Goal: Register for event/course

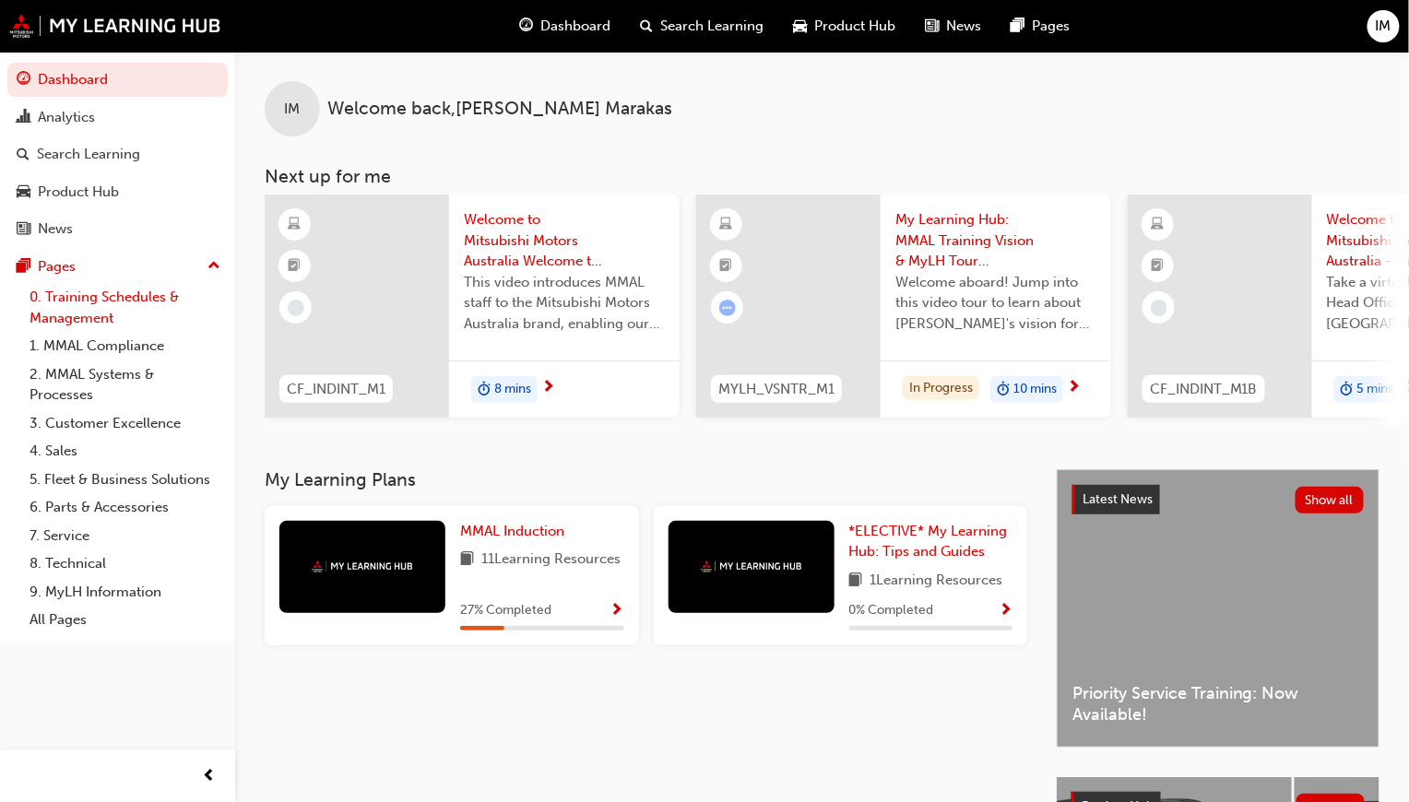
click at [89, 313] on link "0. Training Schedules & Management" at bounding box center [125, 307] width 206 height 49
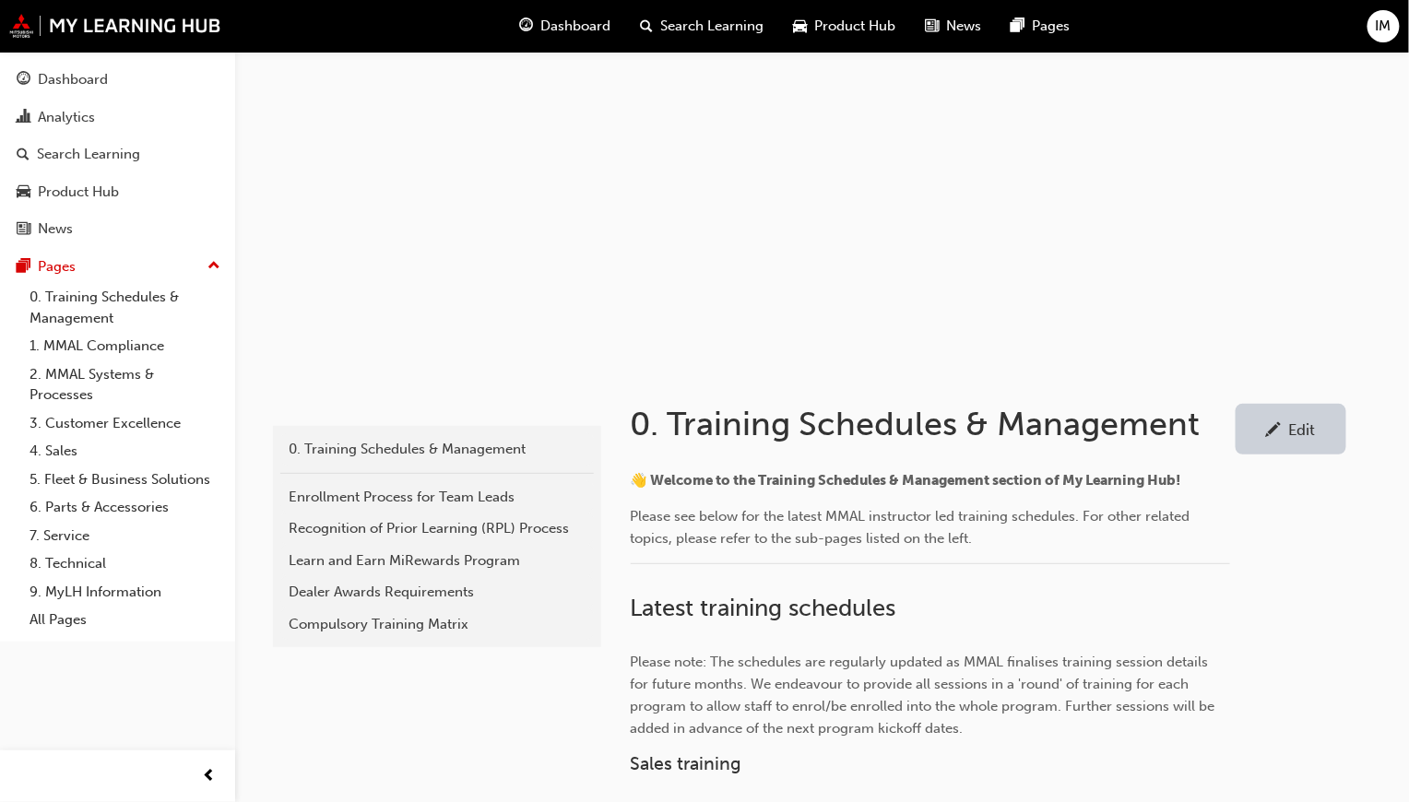
scroll to position [553, 0]
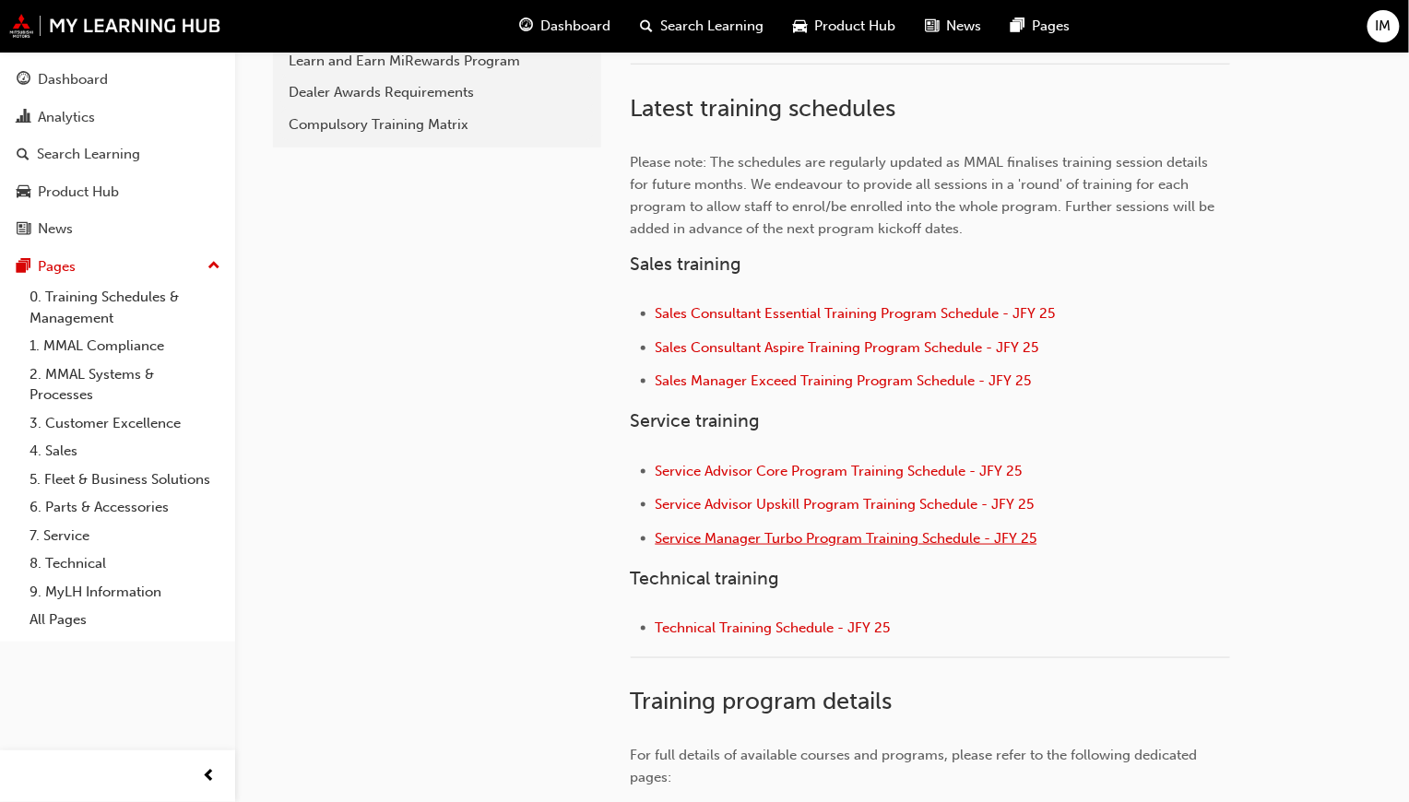
click at [784, 533] on span "Service Manager Turbo Program Training Schedule - JFY 25" at bounding box center [846, 538] width 382 height 17
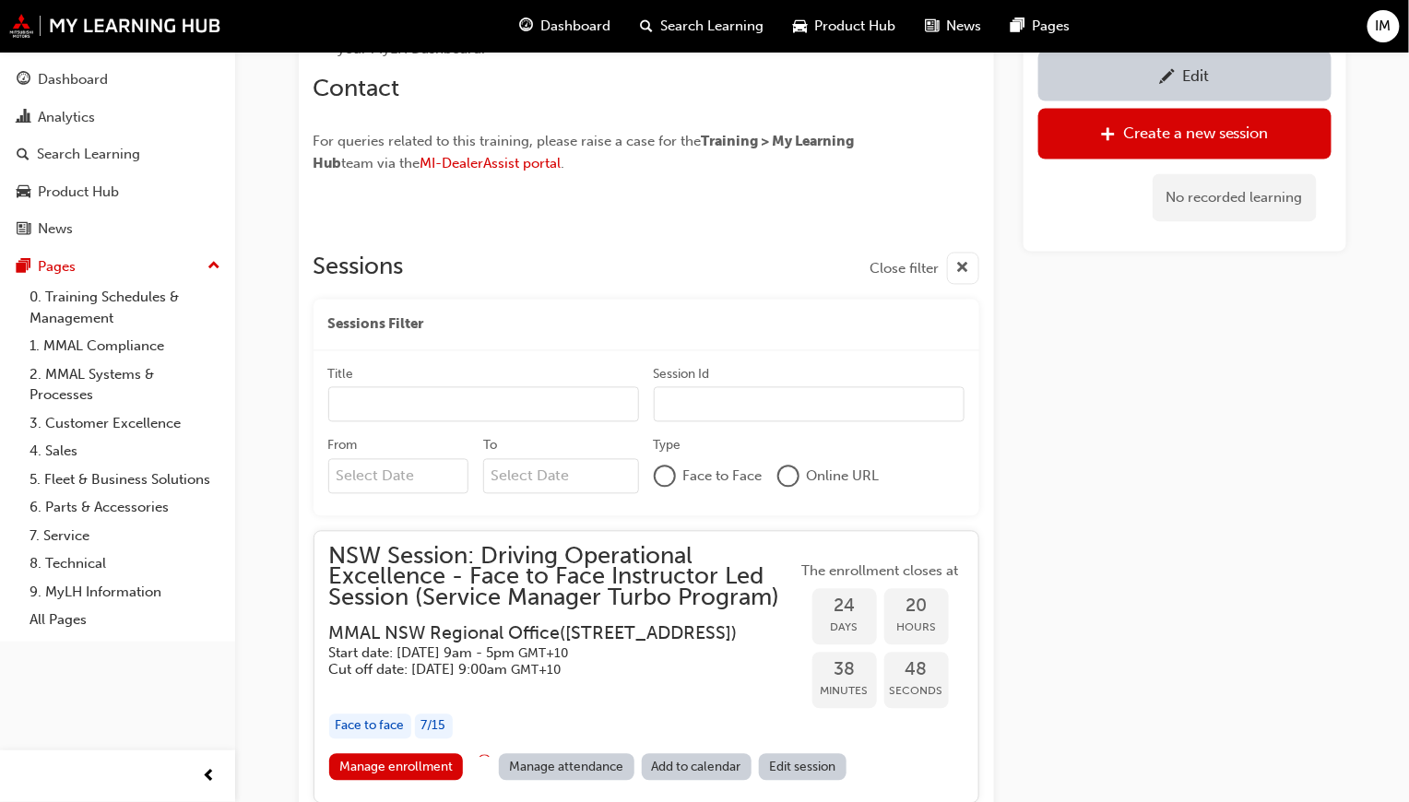
scroll to position [1293, 0]
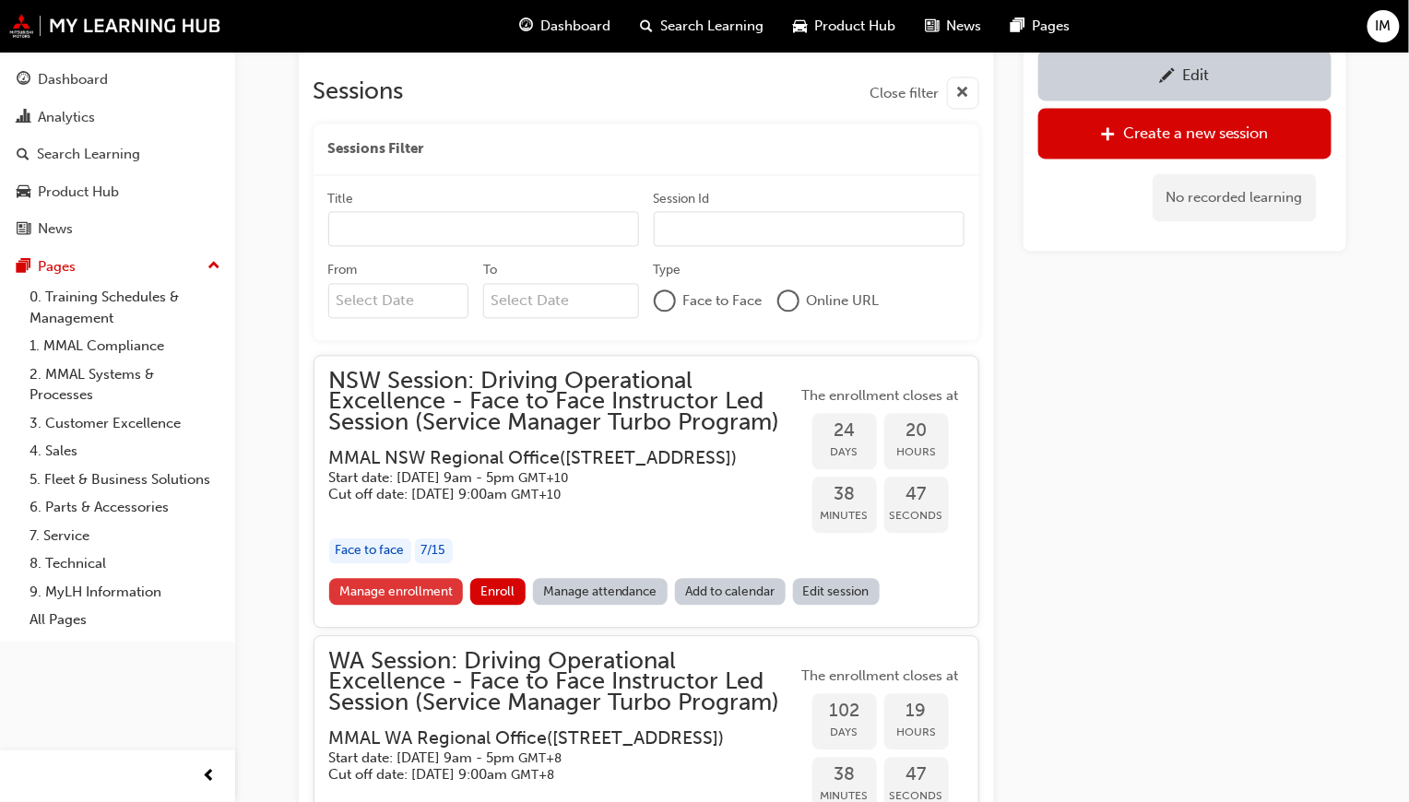
click at [427, 604] on link "Manage enrollment" at bounding box center [396, 591] width 135 height 27
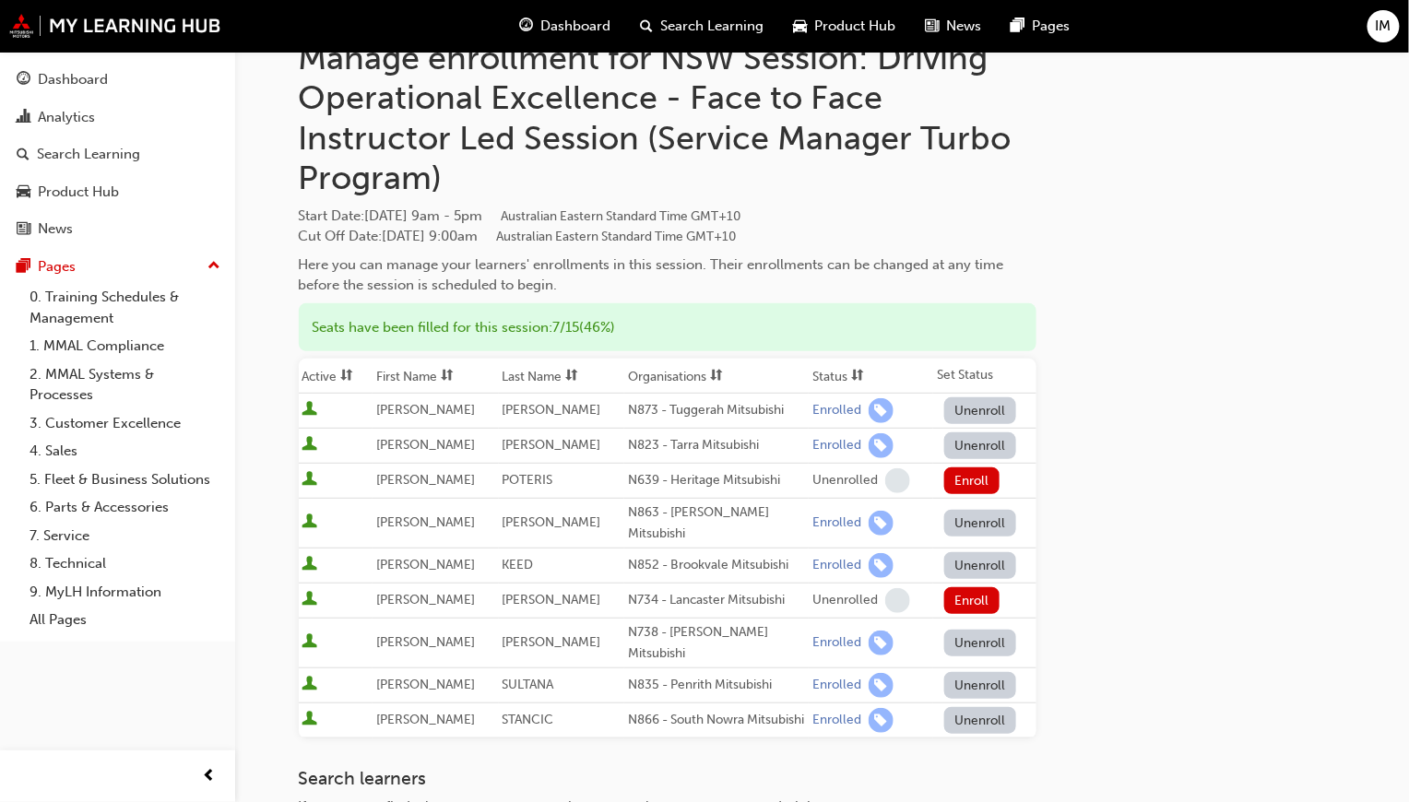
scroll to position [92, 0]
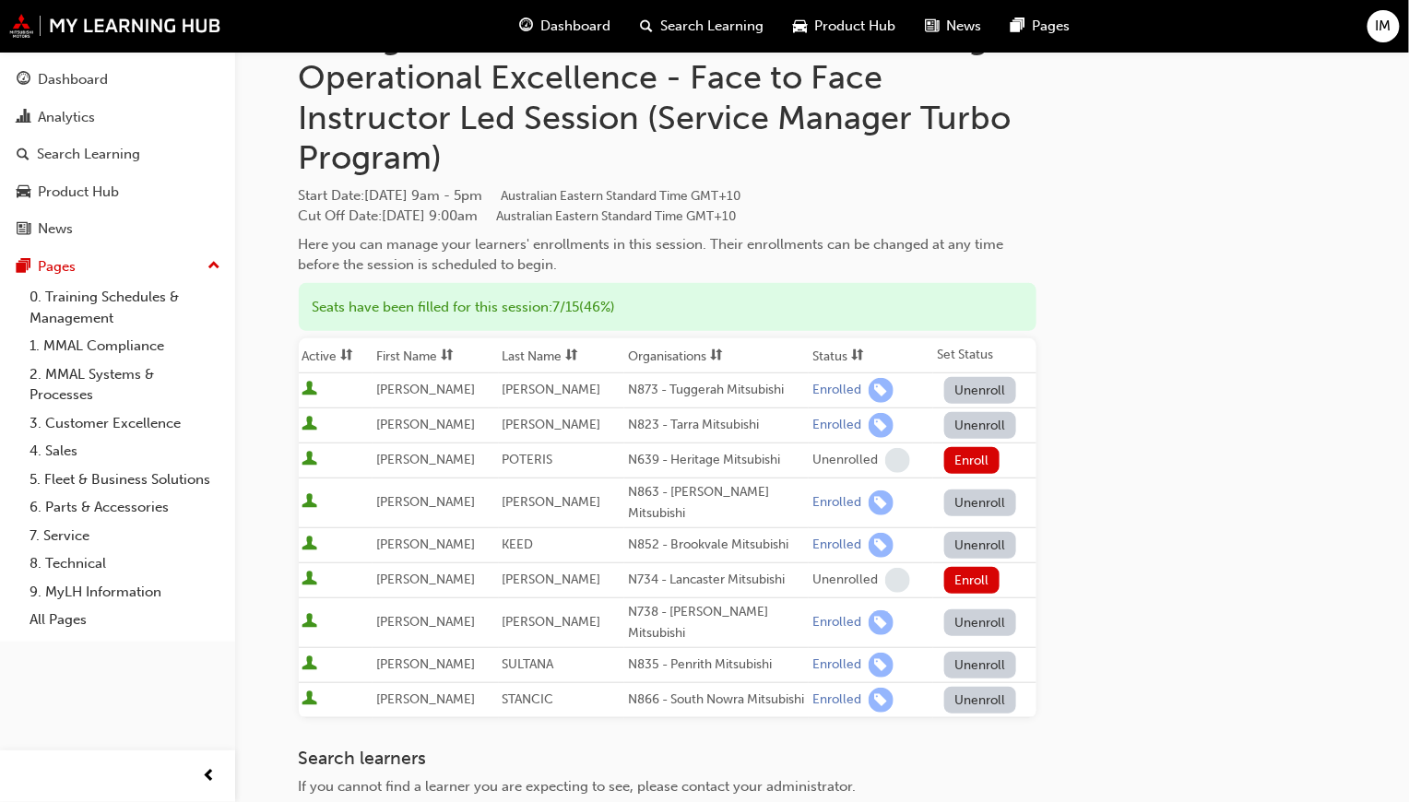
click at [1163, 195] on div "Go to session detail page Manage enrollment for NSW Session: Driving Operationa…" at bounding box center [822, 489] width 1047 height 1061
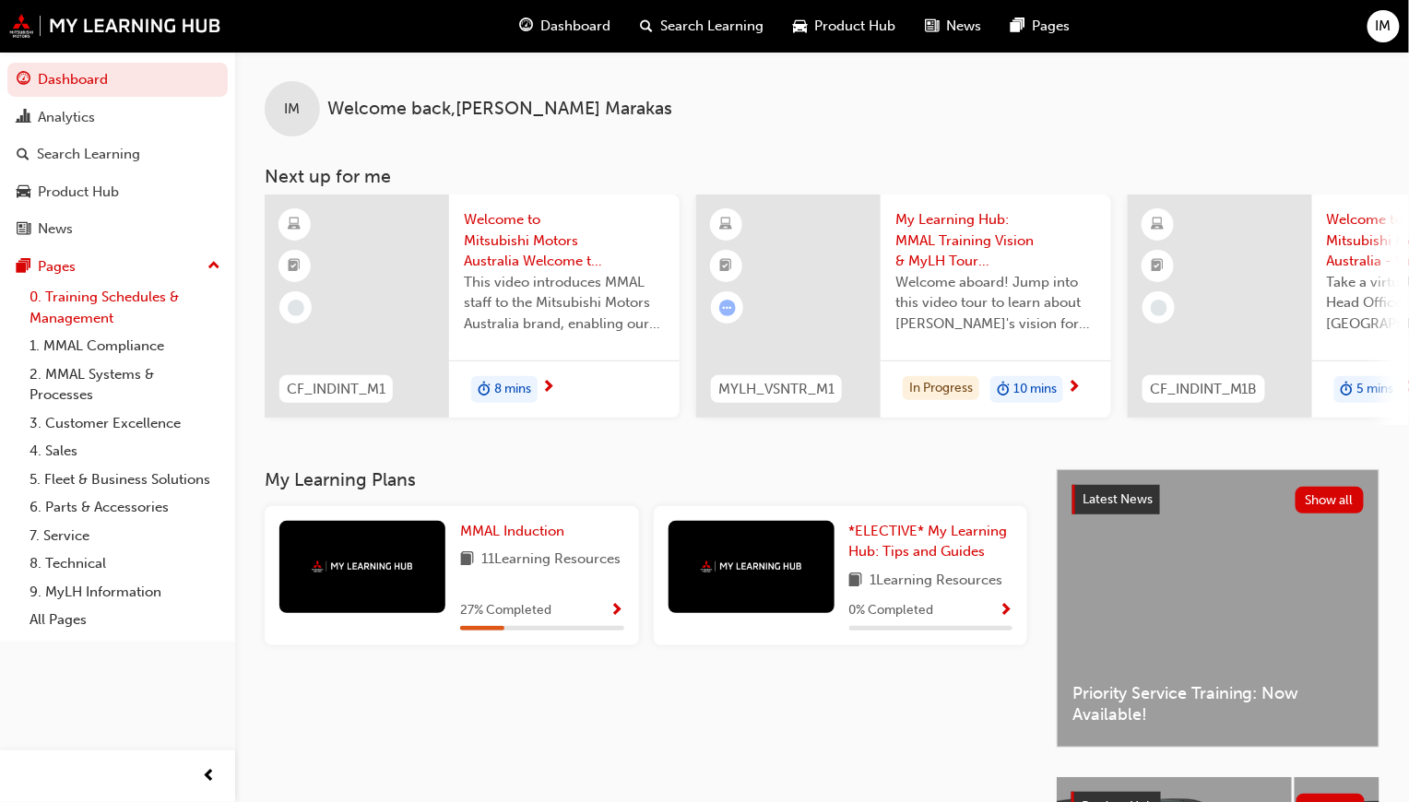
click at [110, 290] on link "0. Training Schedules & Management" at bounding box center [125, 307] width 206 height 49
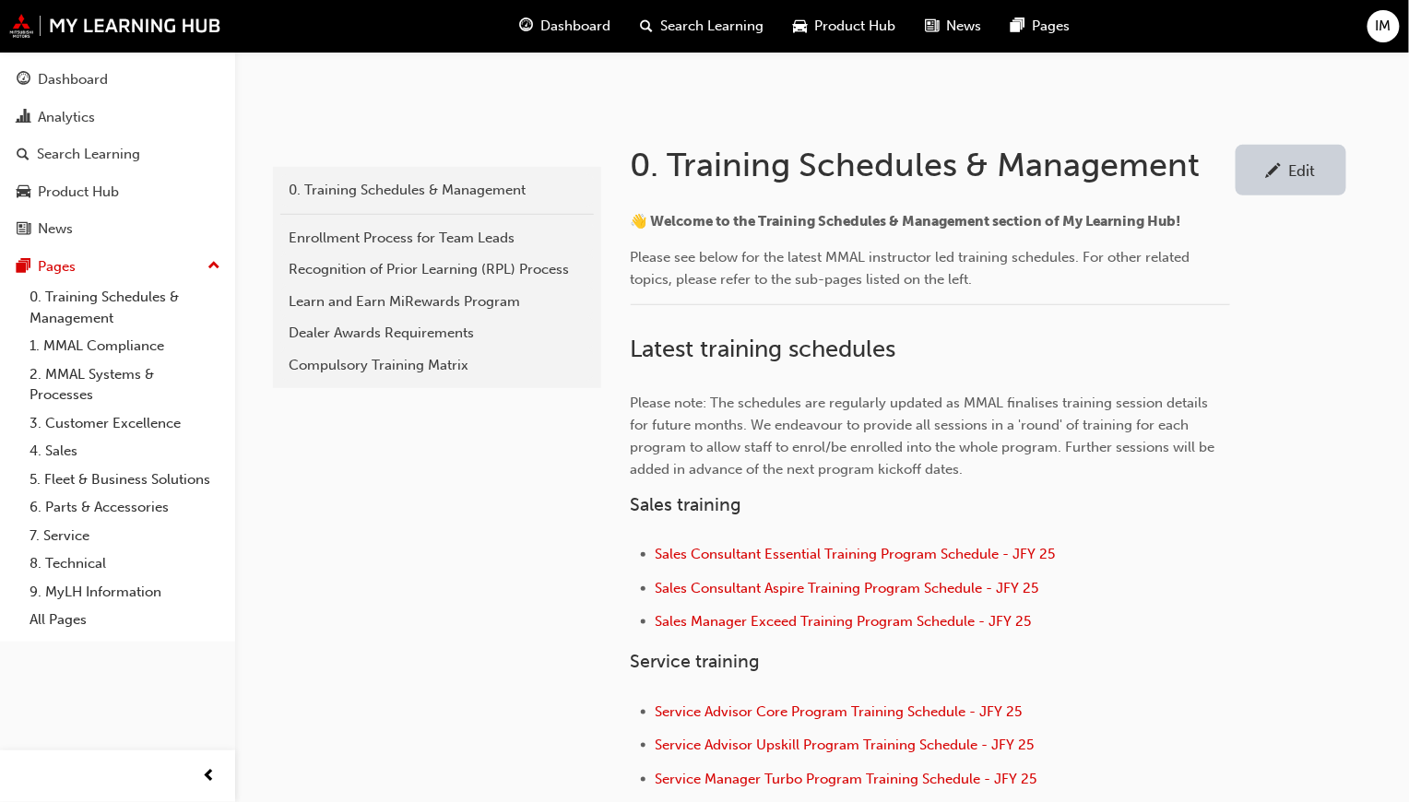
scroll to position [553, 0]
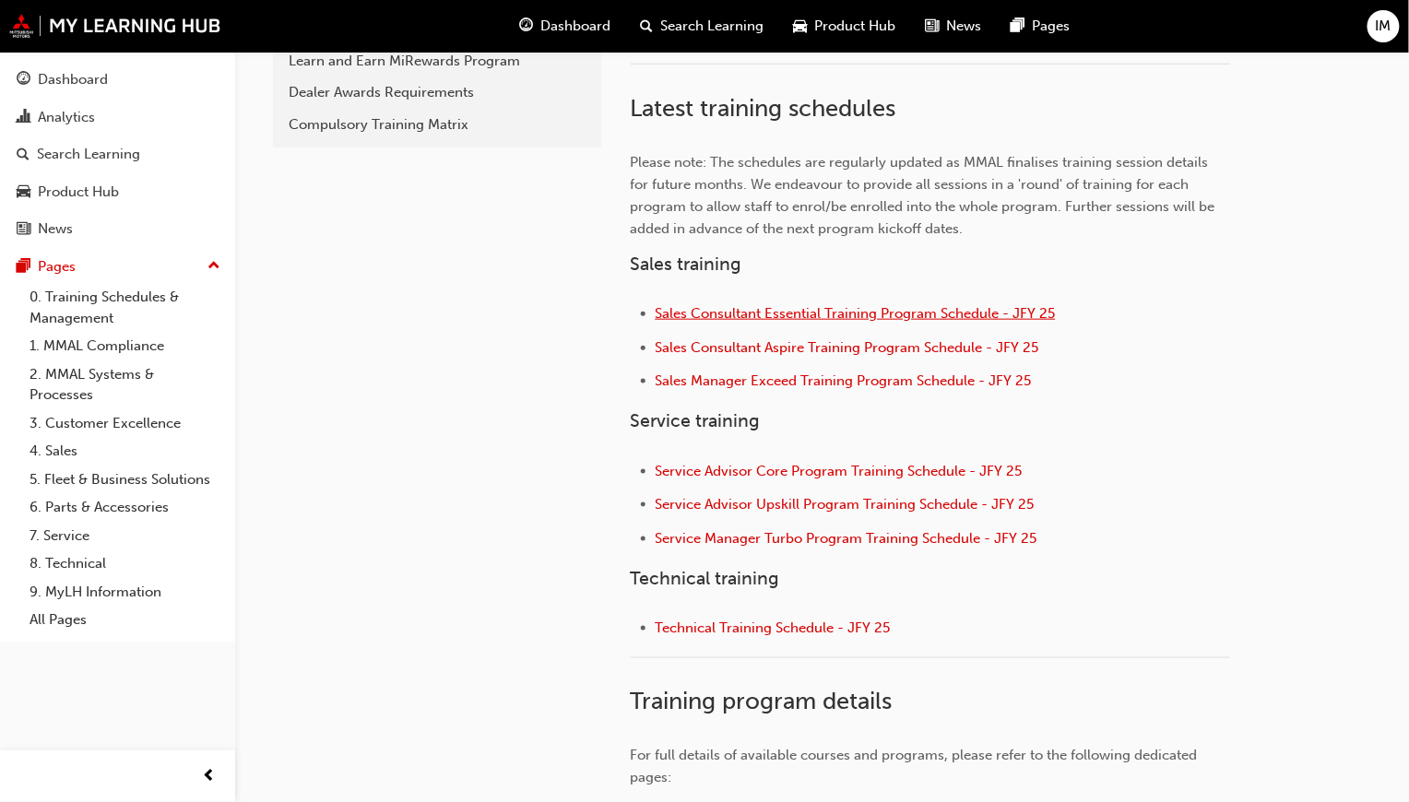
click at [811, 306] on span "Sales Consultant Essential Training Program Schedule - JFY 25" at bounding box center [855, 313] width 400 height 17
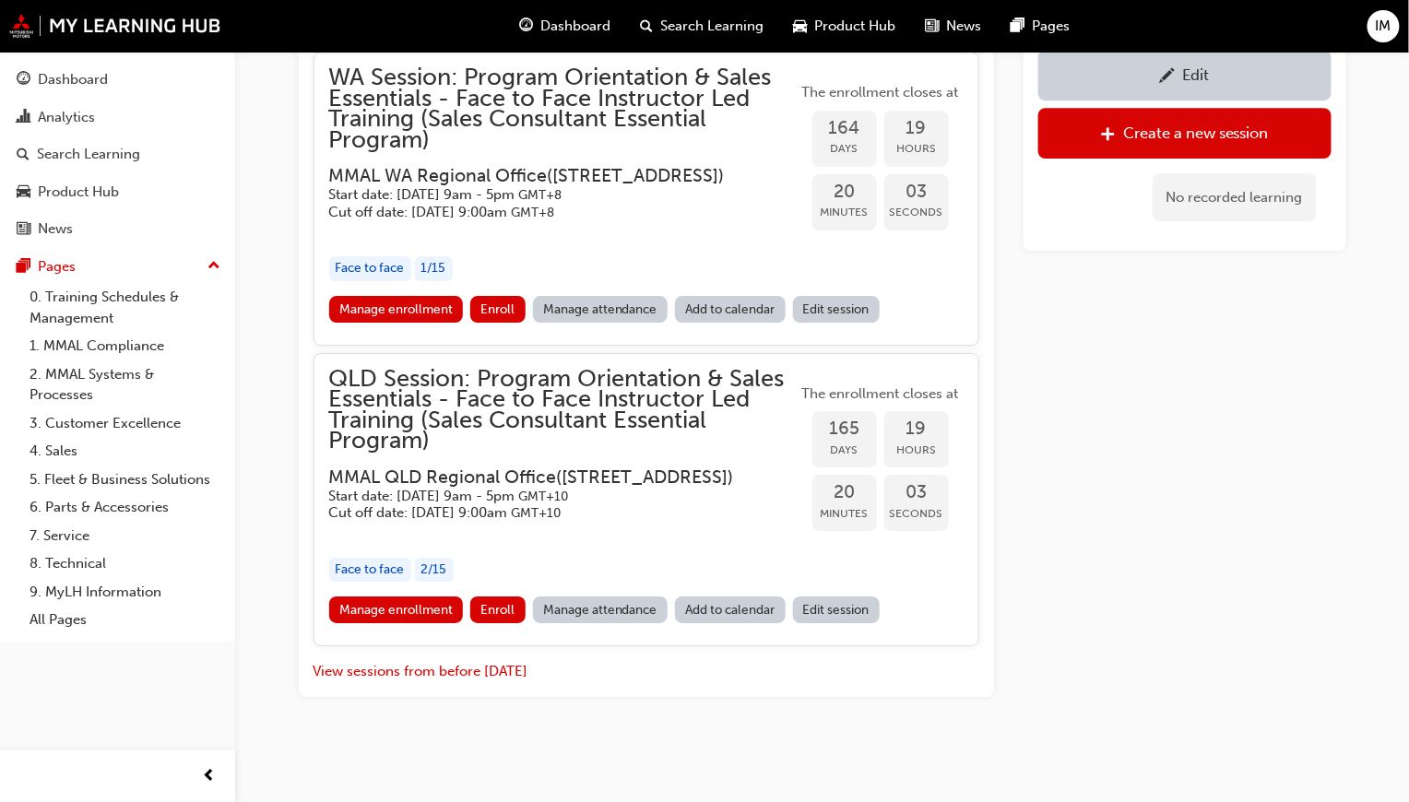
scroll to position [4587, 0]
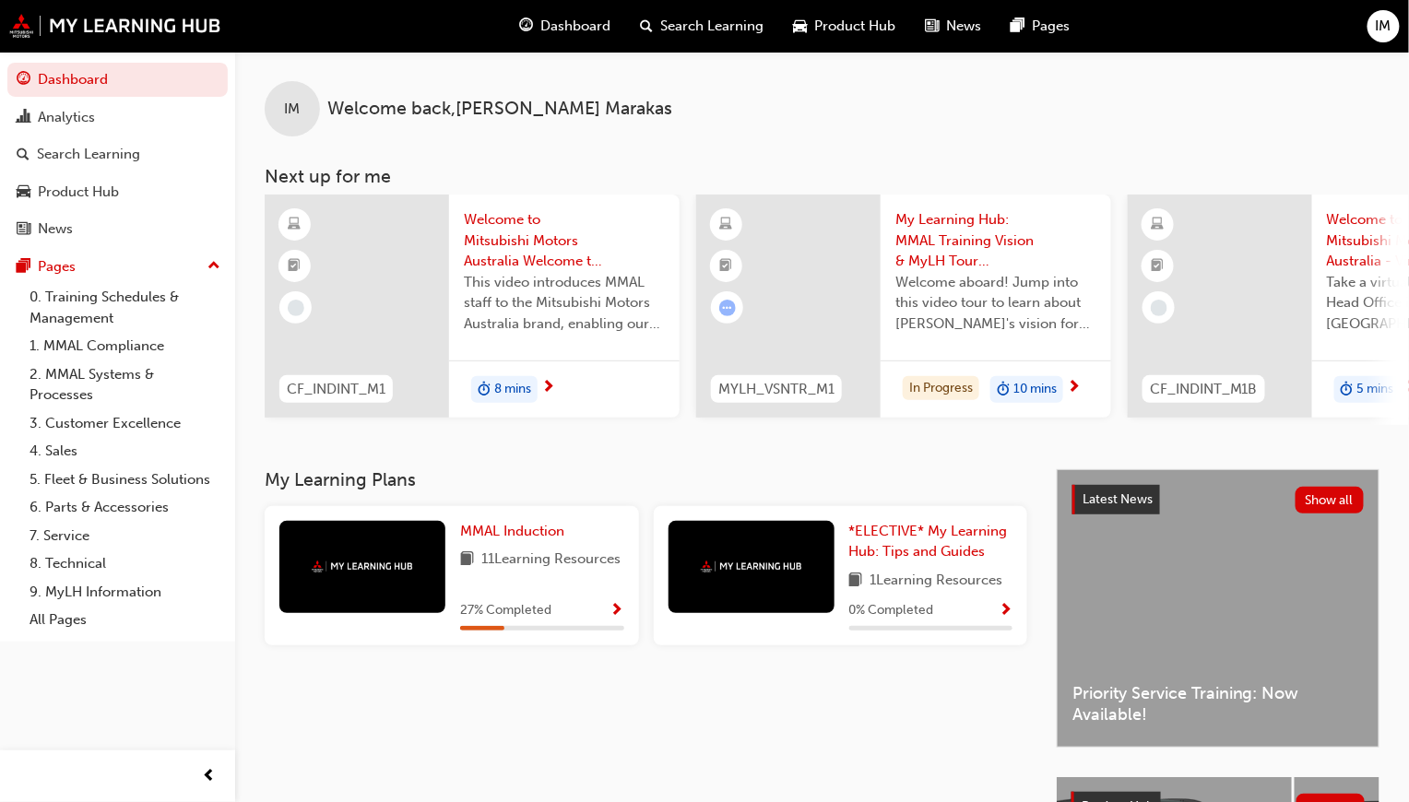
scroll to position [298, 0]
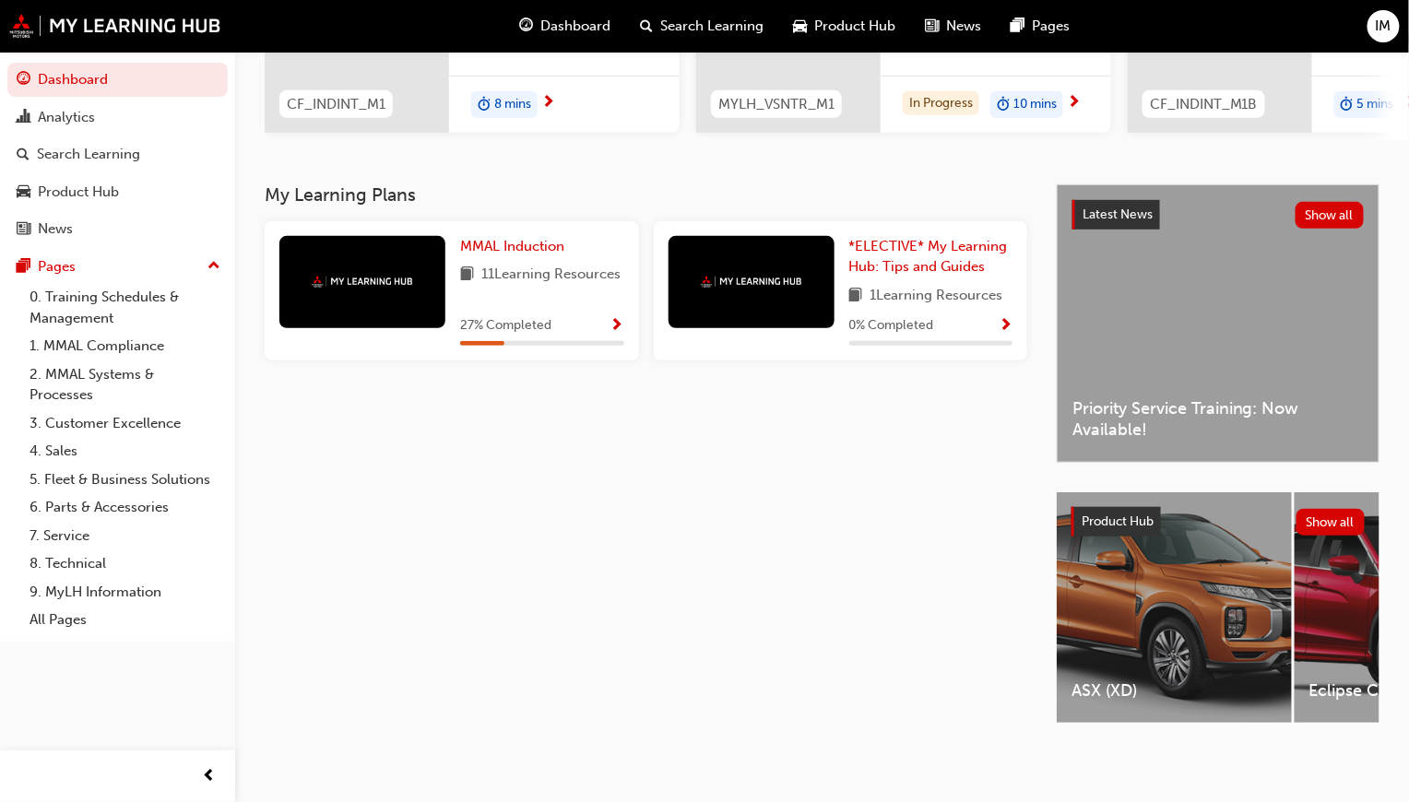
click at [1187, 318] on div "Latest News Show all Priority Service Training: Now Available!" at bounding box center [1217, 323] width 321 height 277
